Goal: Book appointment/travel/reservation

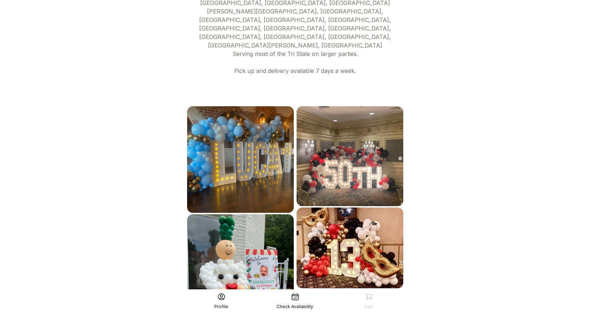
scroll to position [358, 0]
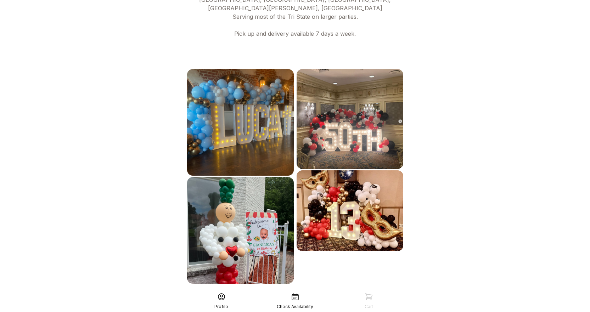
click at [302, 291] on div "See More" at bounding box center [295, 299] width 219 height 17
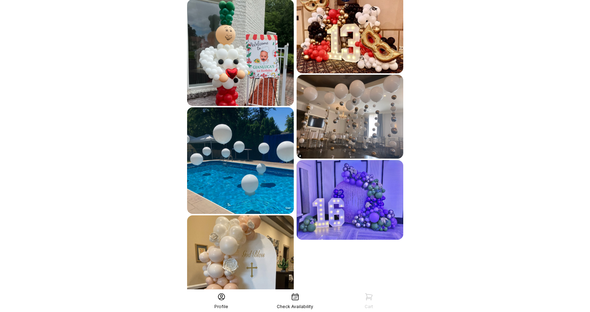
scroll to position [574, 0]
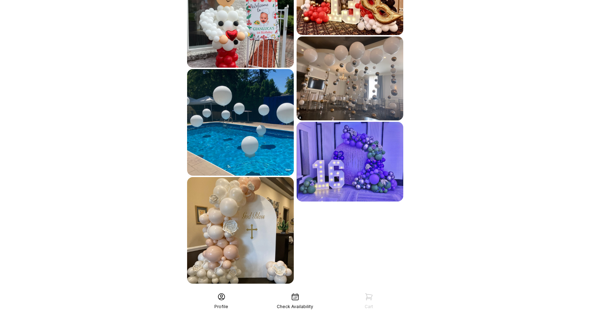
click at [322, 291] on div "See More" at bounding box center [295, 299] width 219 height 17
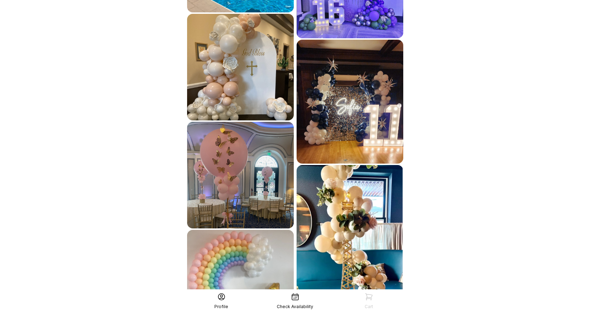
scroll to position [791, 0]
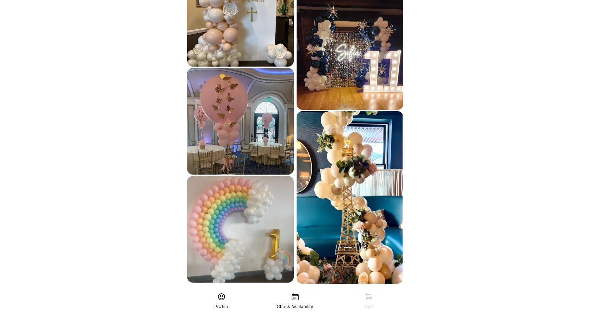
click at [310, 291] on div "See More" at bounding box center [295, 299] width 219 height 17
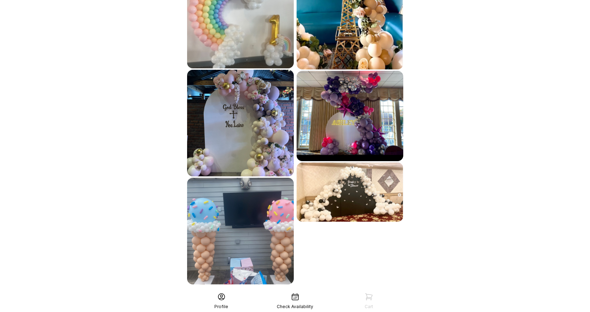
scroll to position [1007, 0]
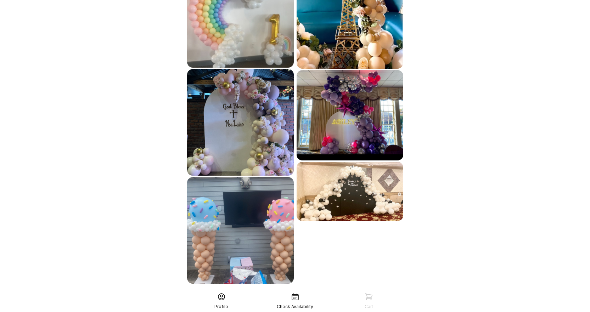
click at [310, 291] on div "See More" at bounding box center [295, 299] width 219 height 17
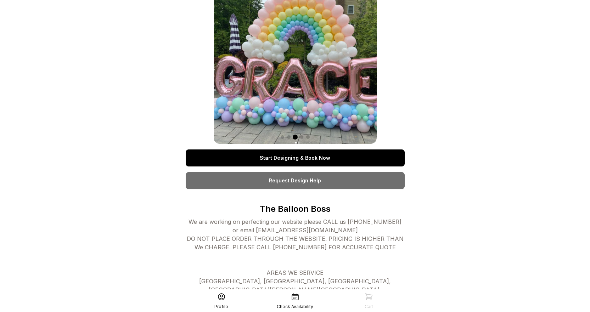
scroll to position [0, 0]
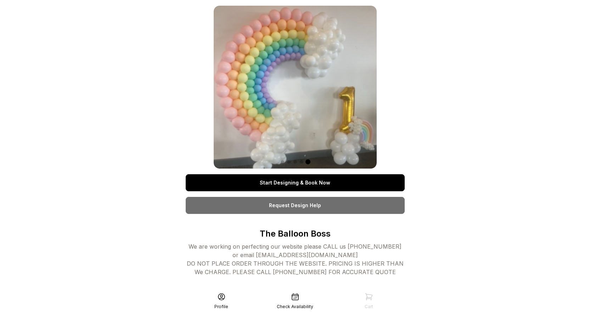
click at [295, 186] on link "Start Designing & Book Now" at bounding box center [295, 182] width 219 height 17
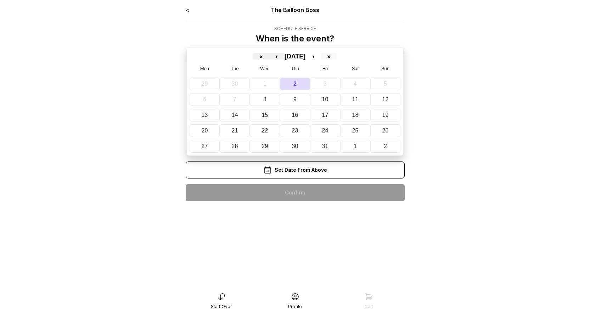
click at [337, 57] on button "»" at bounding box center [329, 56] width 16 height 6
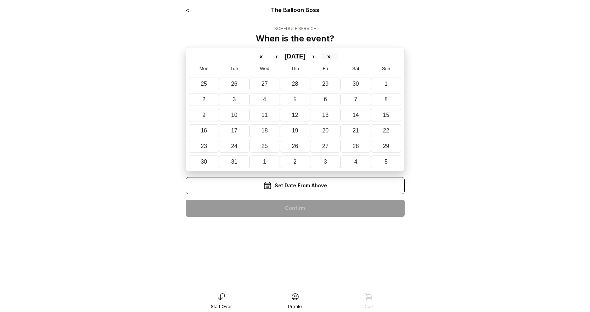
click at [337, 57] on button "»" at bounding box center [329, 56] width 16 height 6
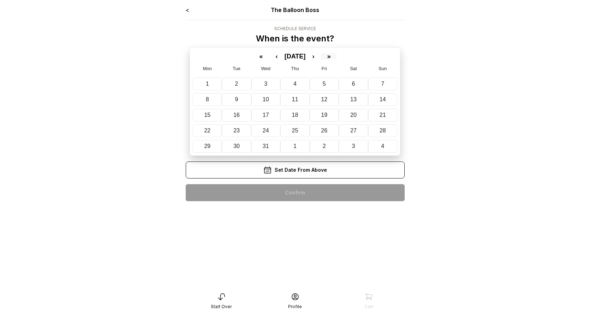
click at [337, 57] on button "»" at bounding box center [329, 56] width 16 height 6
click at [254, 56] on button "«" at bounding box center [262, 56] width 16 height 6
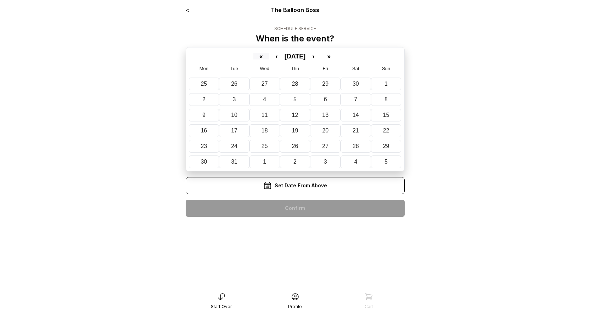
click at [254, 56] on button "«" at bounding box center [262, 56] width 16 height 6
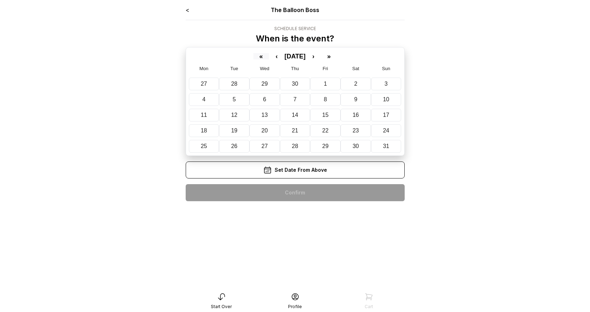
click at [254, 56] on button "«" at bounding box center [262, 56] width 16 height 6
click at [321, 57] on button "›" at bounding box center [314, 56] width 16 height 6
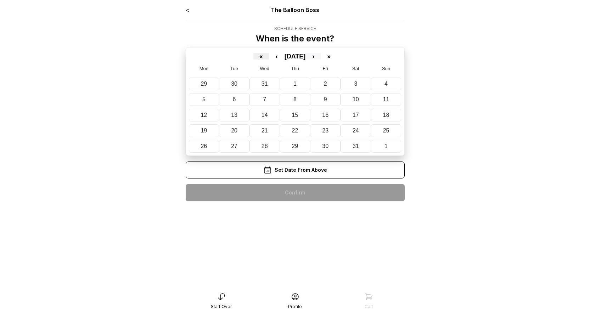
click at [321, 57] on button "›" at bounding box center [314, 56] width 16 height 6
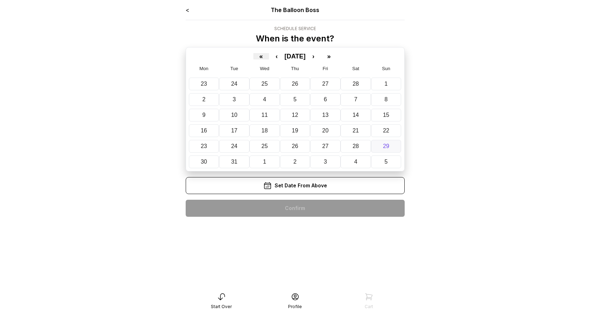
click at [390, 147] on button "29" at bounding box center [386, 146] width 30 height 13
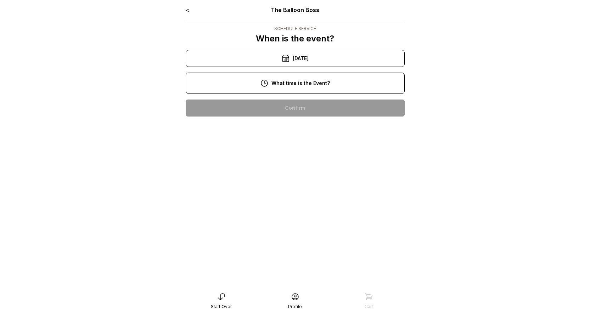
click at [304, 150] on div "12:00 pm" at bounding box center [295, 153] width 208 height 17
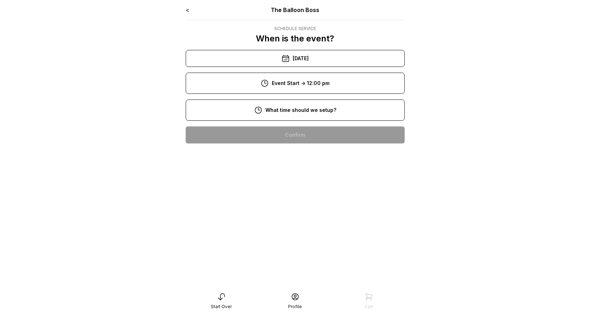
click at [296, 180] on div "10:00 am" at bounding box center [295, 180] width 208 height 17
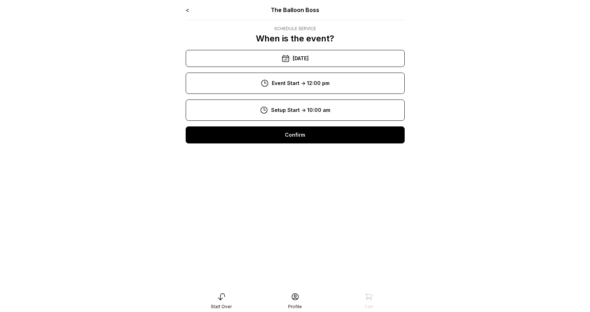
click at [295, 136] on div "Confirm" at bounding box center [295, 135] width 219 height 17
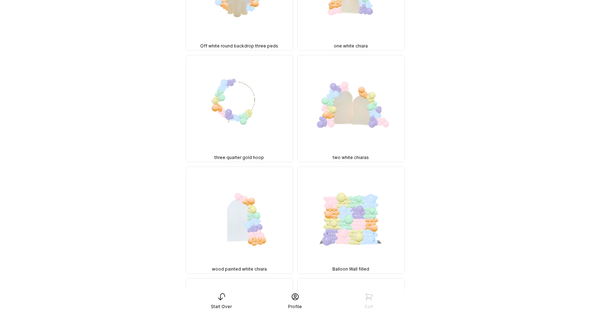
scroll to position [700, 0]
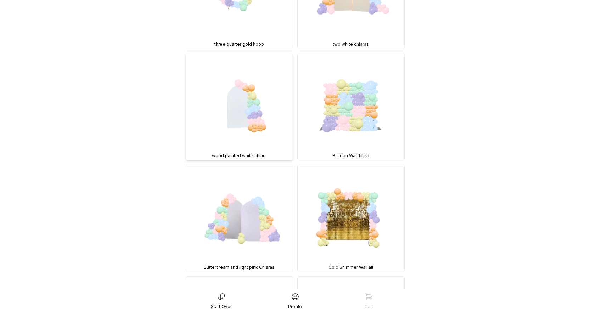
click at [245, 97] on img at bounding box center [239, 107] width 107 height 107
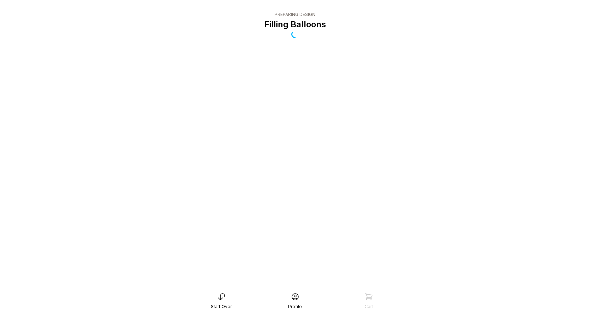
scroll to position [14, 0]
